Goal: Task Accomplishment & Management: Use online tool/utility

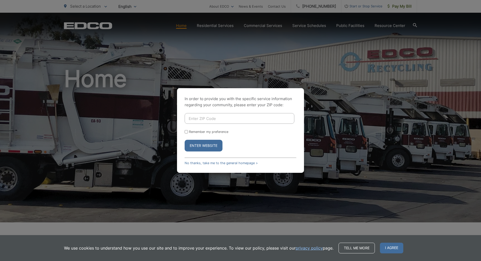
click at [197, 145] on button "Enter Website" at bounding box center [204, 146] width 38 height 12
click at [207, 119] on input "Enter ZIP Code" at bounding box center [240, 118] width 110 height 11
type input "92069"
click at [185, 140] on button "Enter Website" at bounding box center [204, 146] width 38 height 12
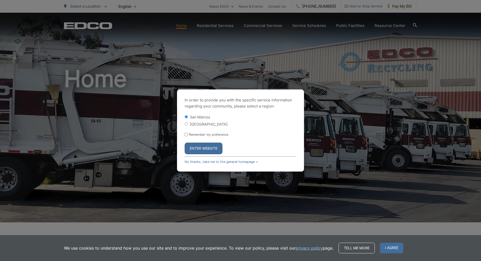
click at [208, 147] on button "Enter Website" at bounding box center [204, 148] width 38 height 12
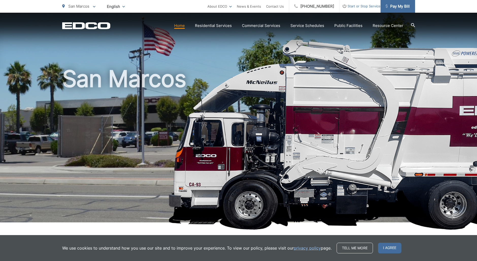
click at [403, 3] on link "Pay My Bill" at bounding box center [398, 6] width 35 height 13
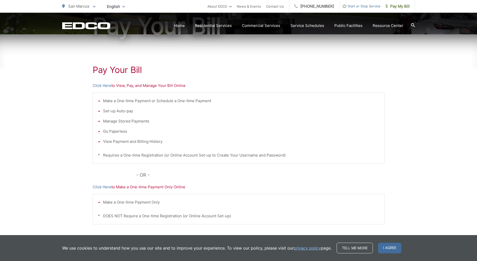
scroll to position [76, 0]
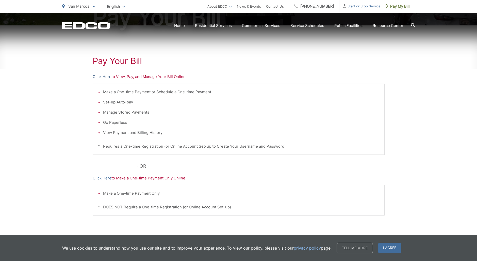
click at [105, 75] on link "Click Here" at bounding box center [102, 77] width 19 height 6
